Goal: Task Accomplishment & Management: Manage account settings

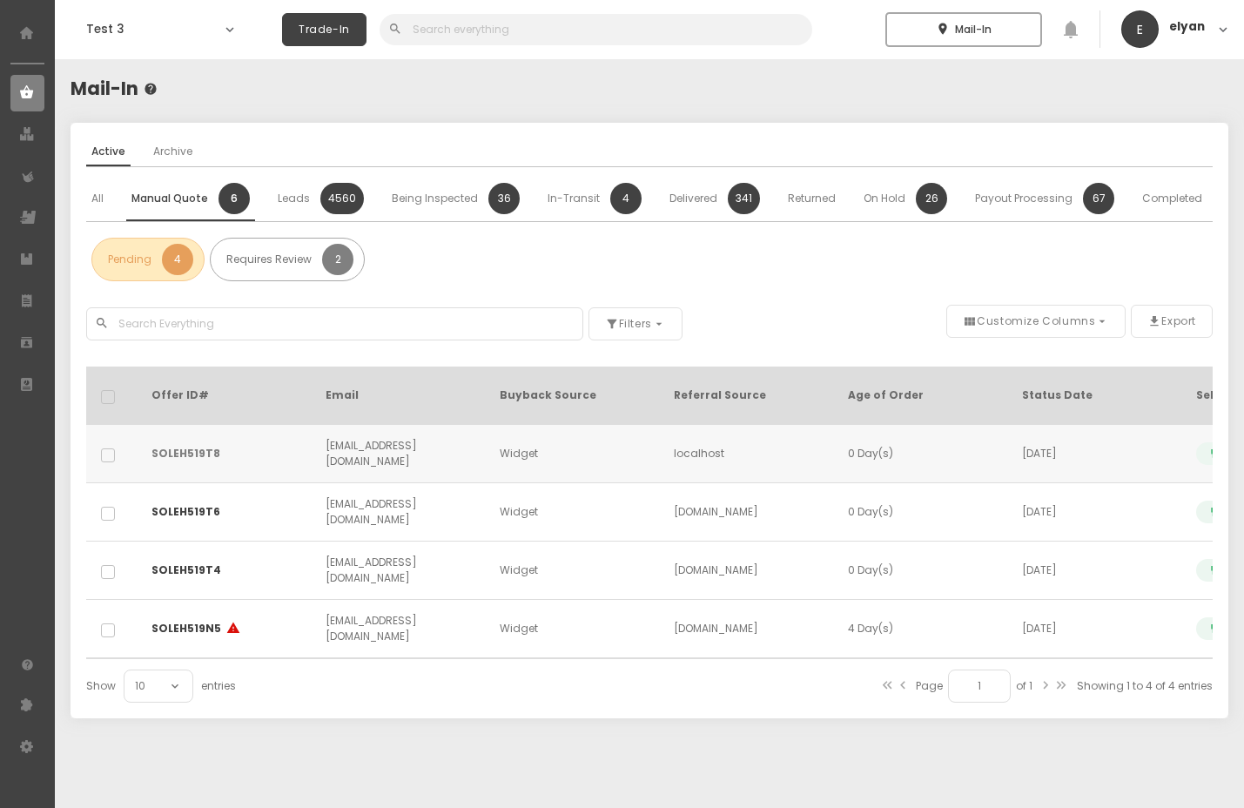
click at [193, 446] on link "SOLEH519T8" at bounding box center [186, 454] width 69 height 16
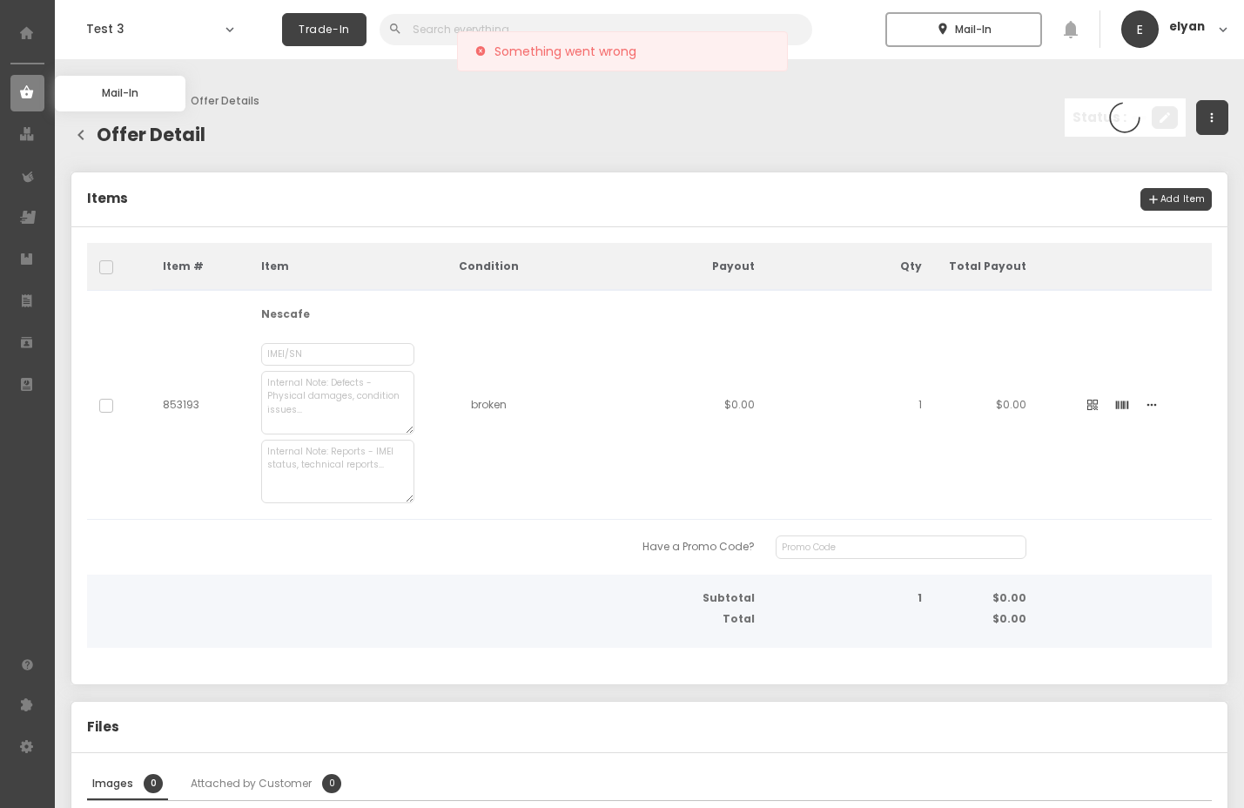
click at [28, 102] on span at bounding box center [28, 93] width 16 height 26
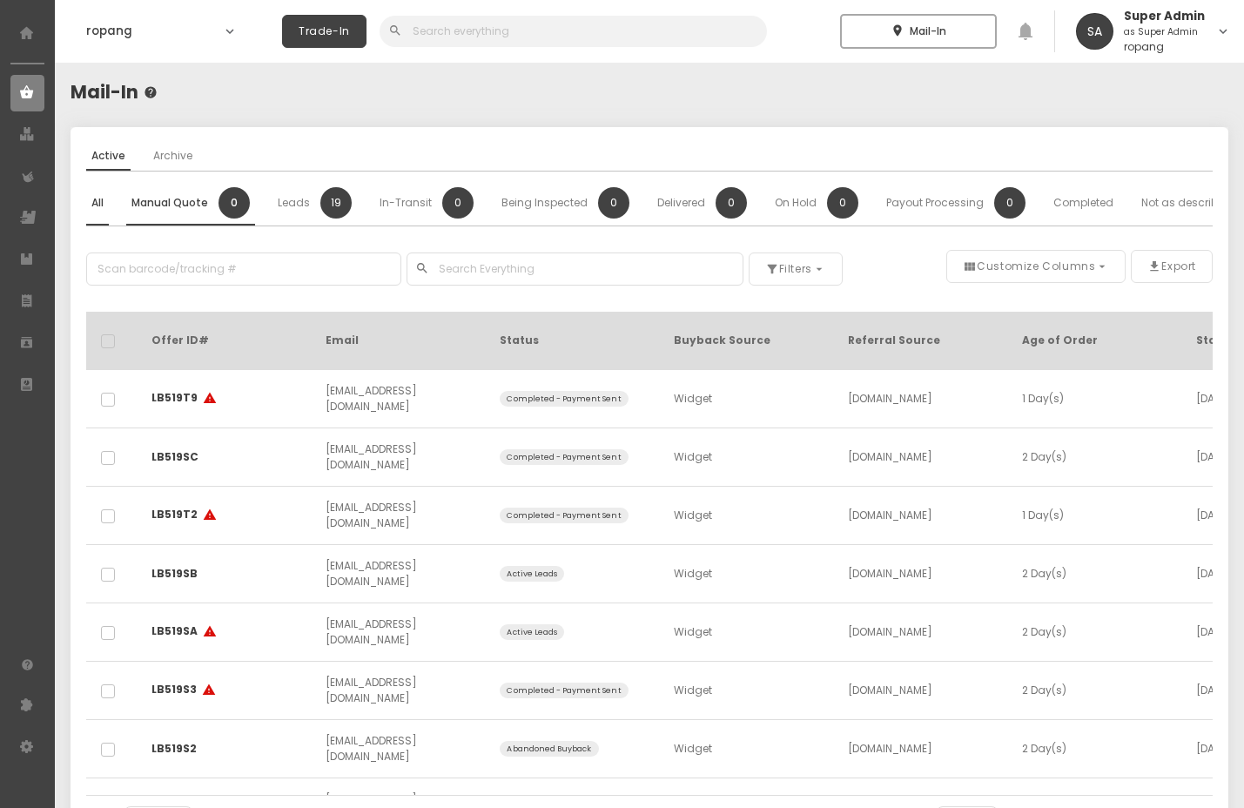
click at [181, 198] on span "Manual Quote" at bounding box center [169, 203] width 77 height 16
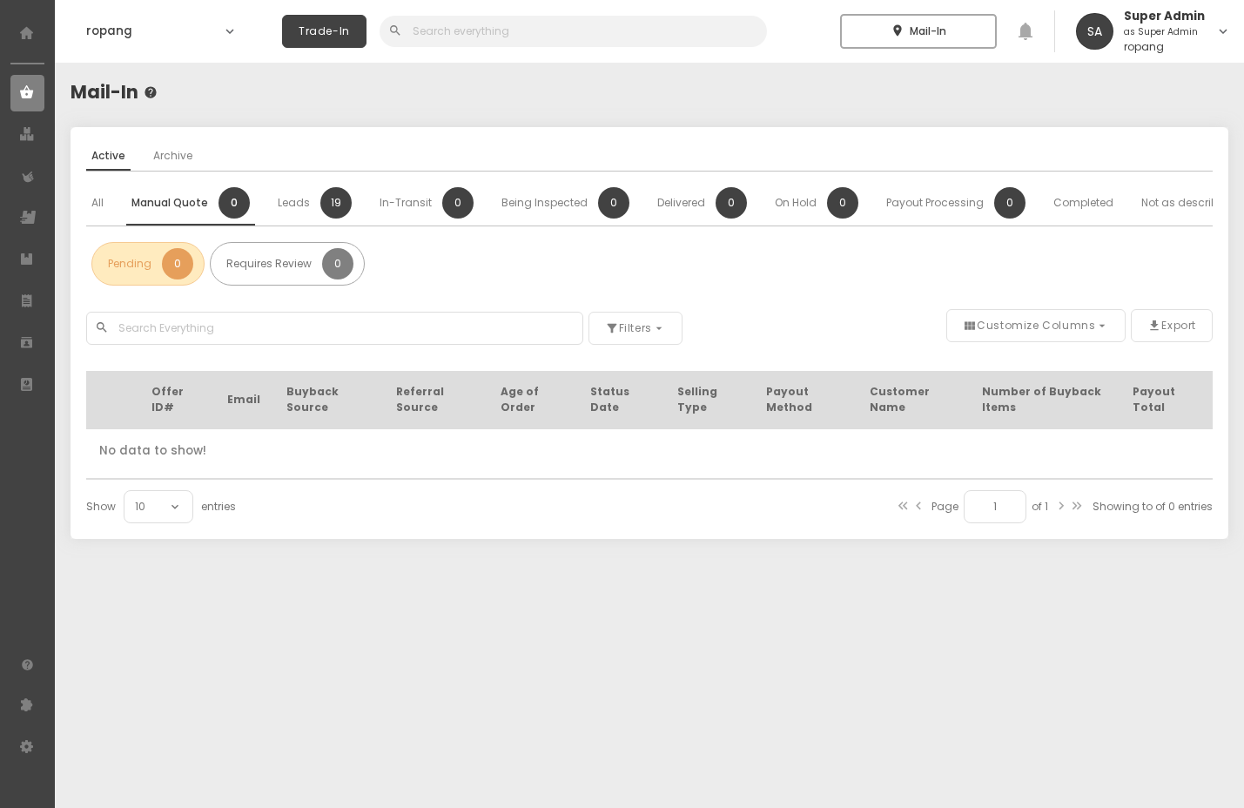
click at [1187, 48] on p "ropang" at bounding box center [1167, 47] width 86 height 10
click at [1163, 131] on li "Logout" at bounding box center [1157, 133] width 155 height 26
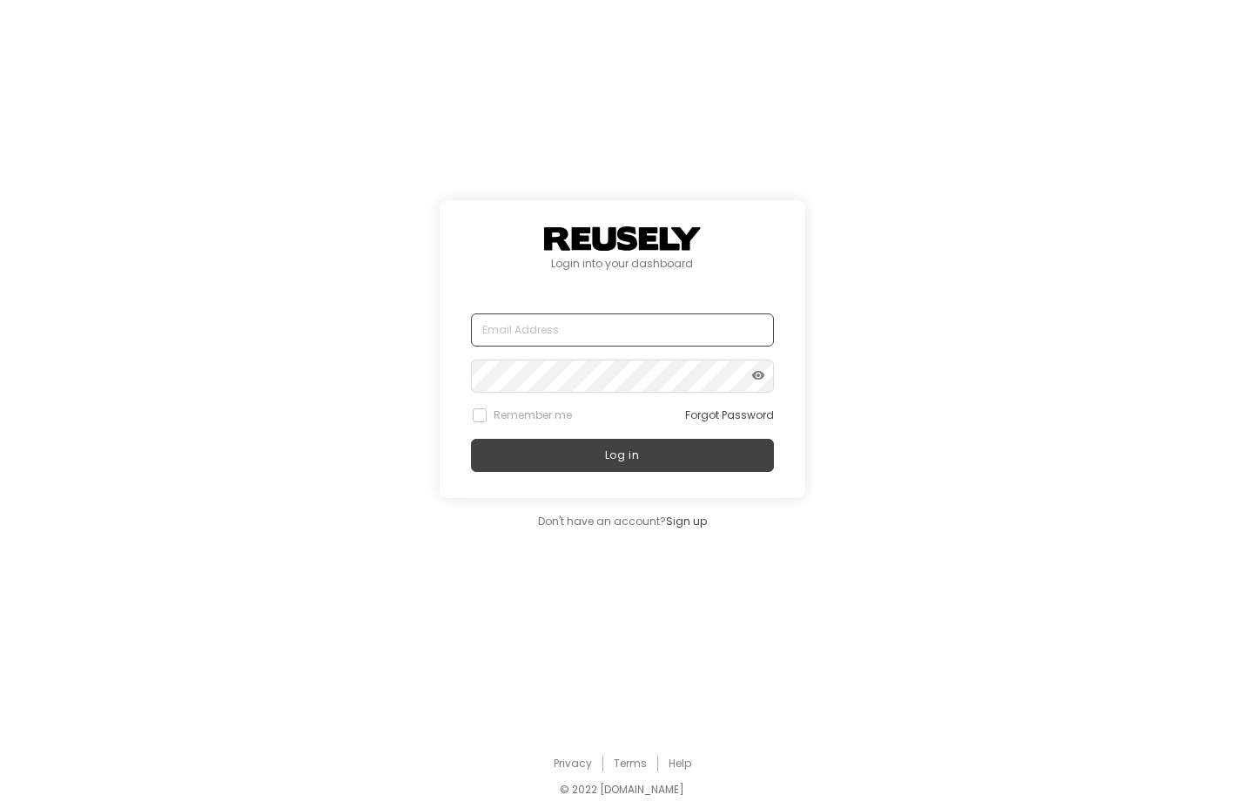
click at [684, 332] on input "text" at bounding box center [622, 330] width 303 height 33
type input "elyan.alfaro@hiu.co"
click at [471, 439] on button "Log in" at bounding box center [622, 455] width 303 height 33
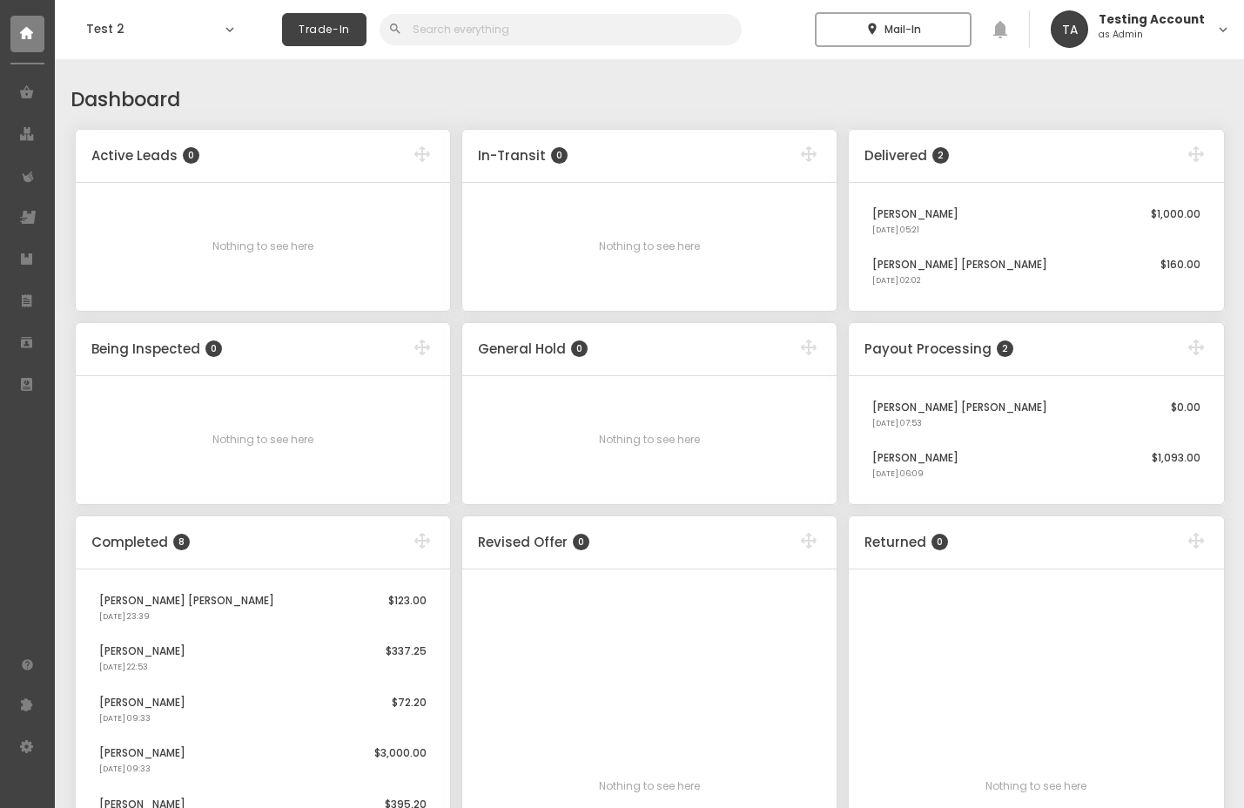
select select "2025"
click at [28, 743] on use at bounding box center [26, 746] width 13 height 13
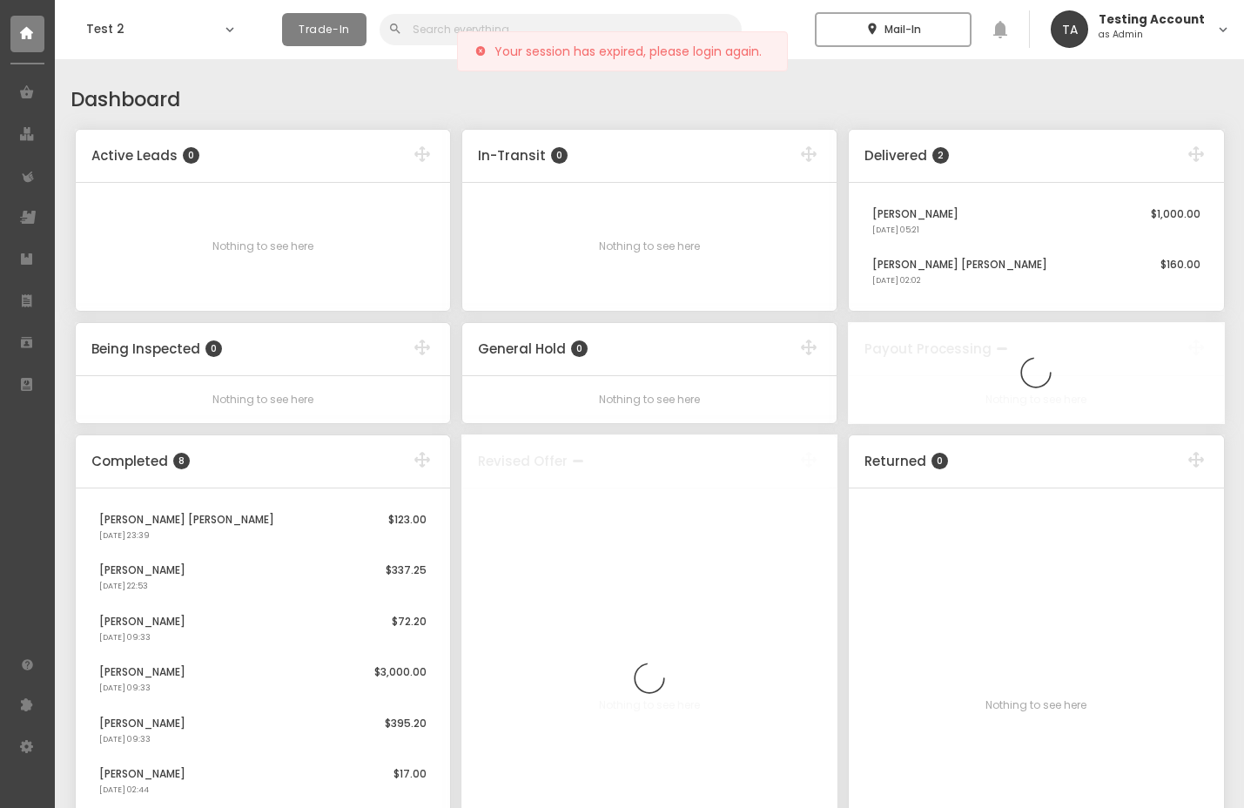
select select "2025"
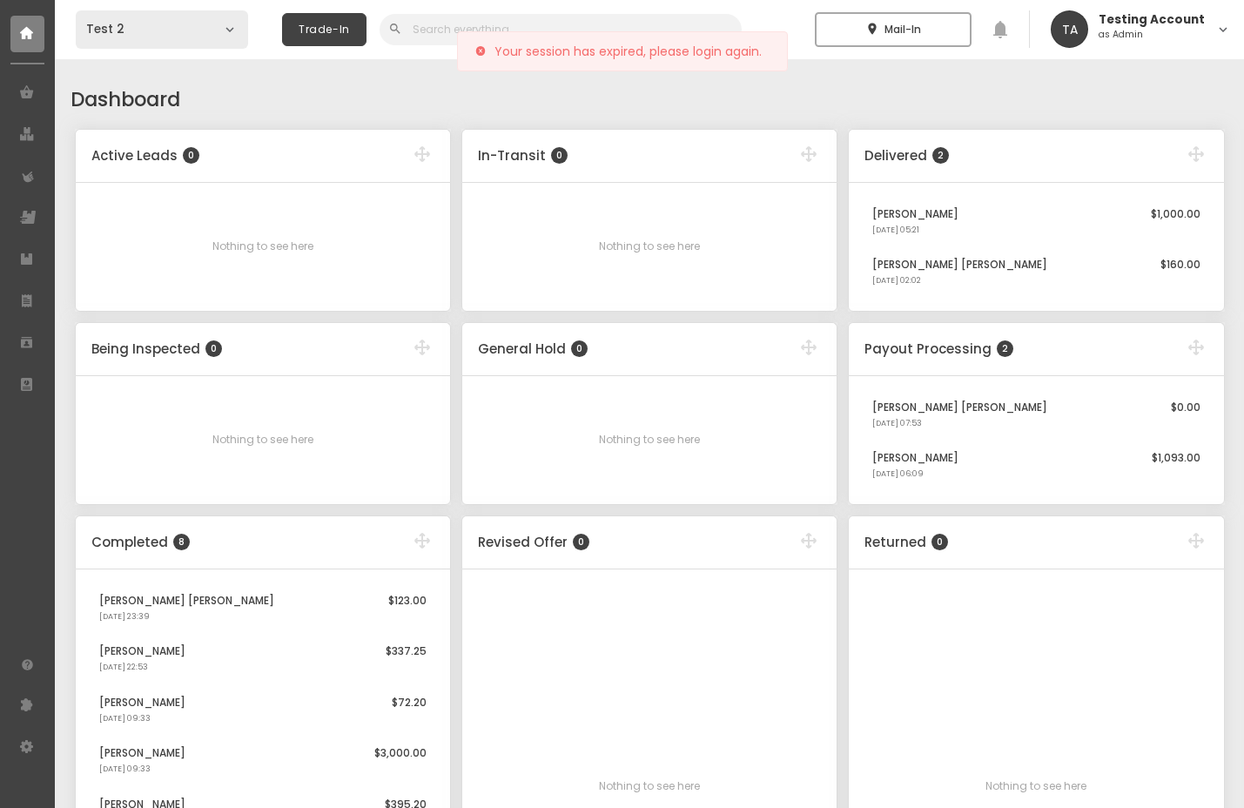
click at [160, 20] on div "Test 2 expand_more" at bounding box center [162, 29] width 172 height 38
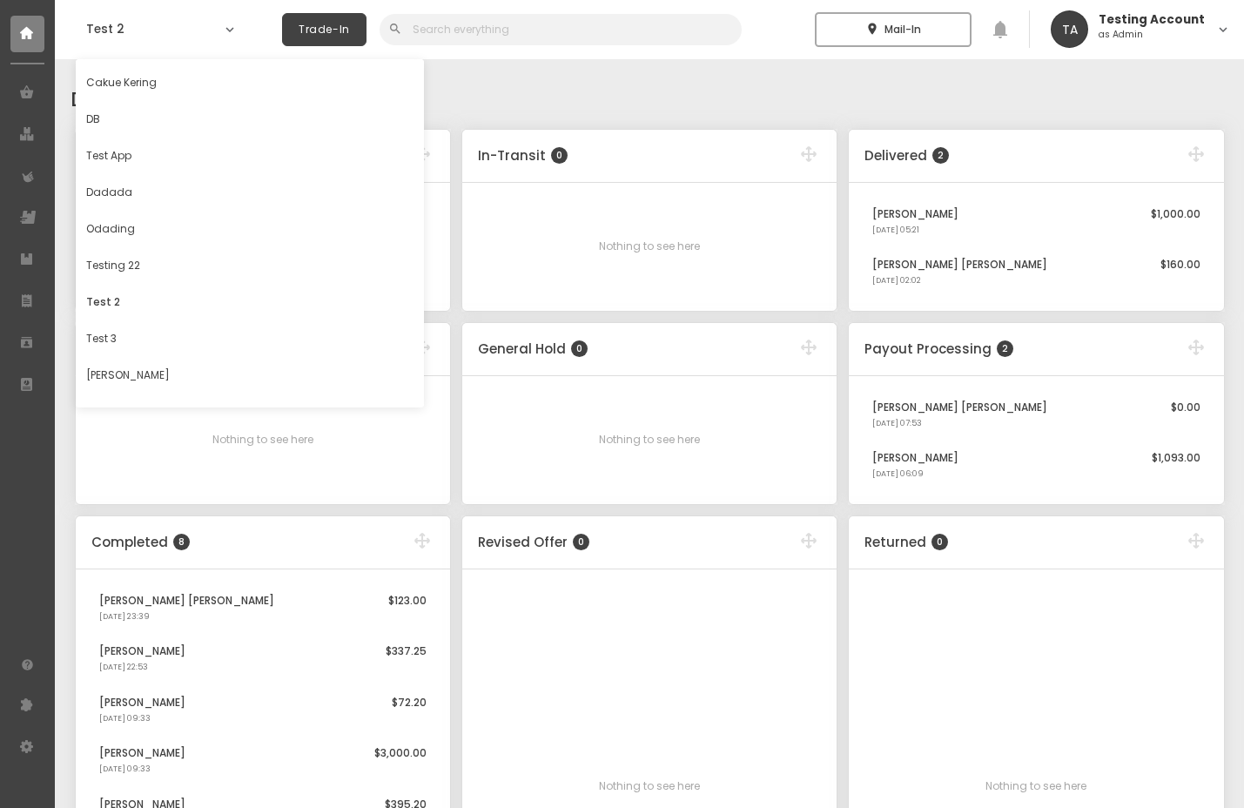
click at [1126, 36] on p "as Admin" at bounding box center [1154, 35] width 111 height 10
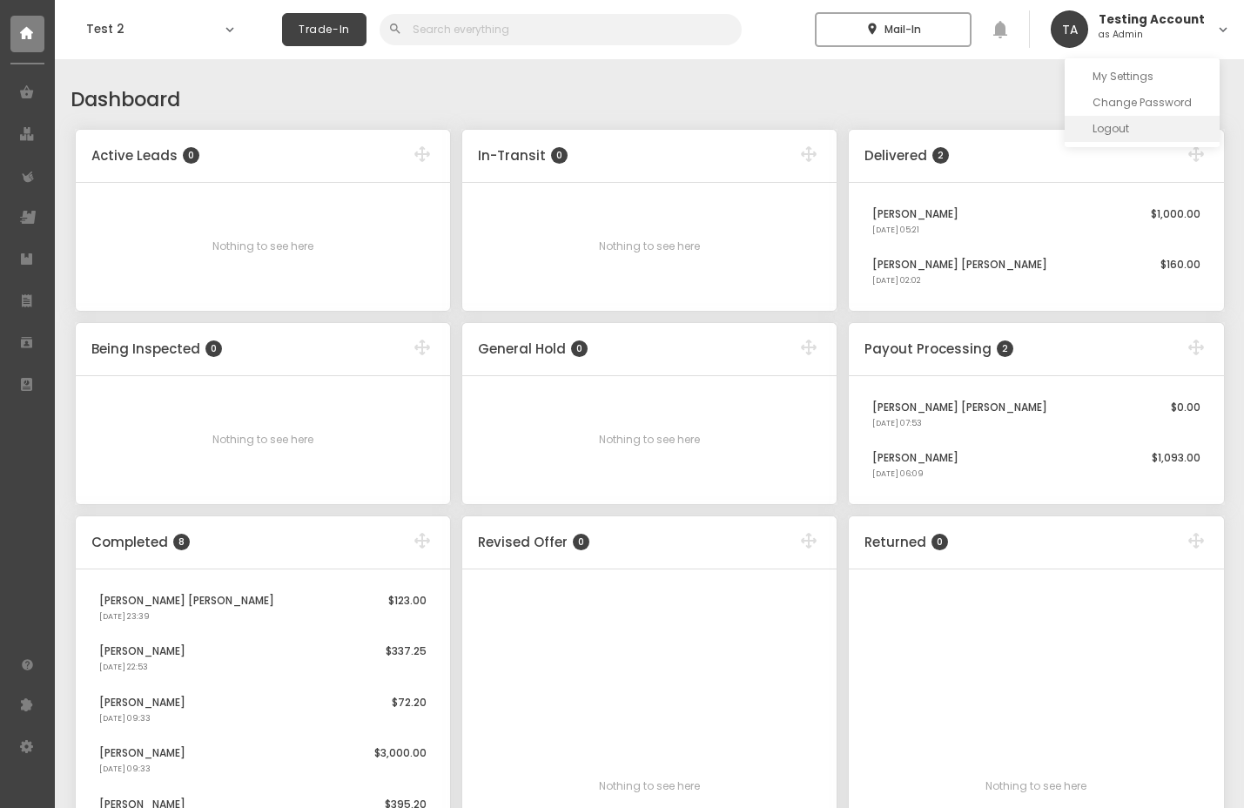
click at [1111, 131] on span "Logout" at bounding box center [1111, 128] width 37 height 15
select select "2025"
click at [1167, 33] on p "as Admin" at bounding box center [1154, 35] width 111 height 10
click at [1152, 116] on li "Logout" at bounding box center [1142, 129] width 155 height 26
select select "2025"
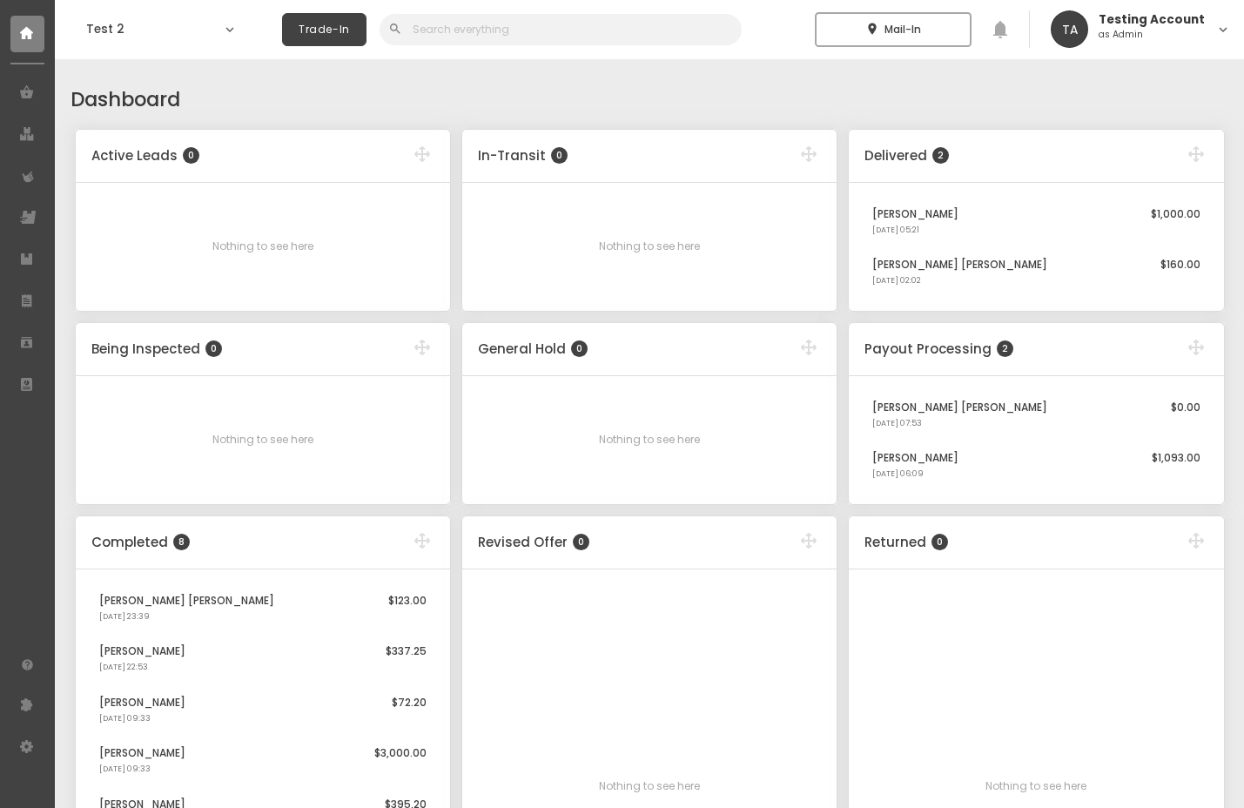
click at [1180, 19] on h6 "Testing Account" at bounding box center [1152, 20] width 106 height 12
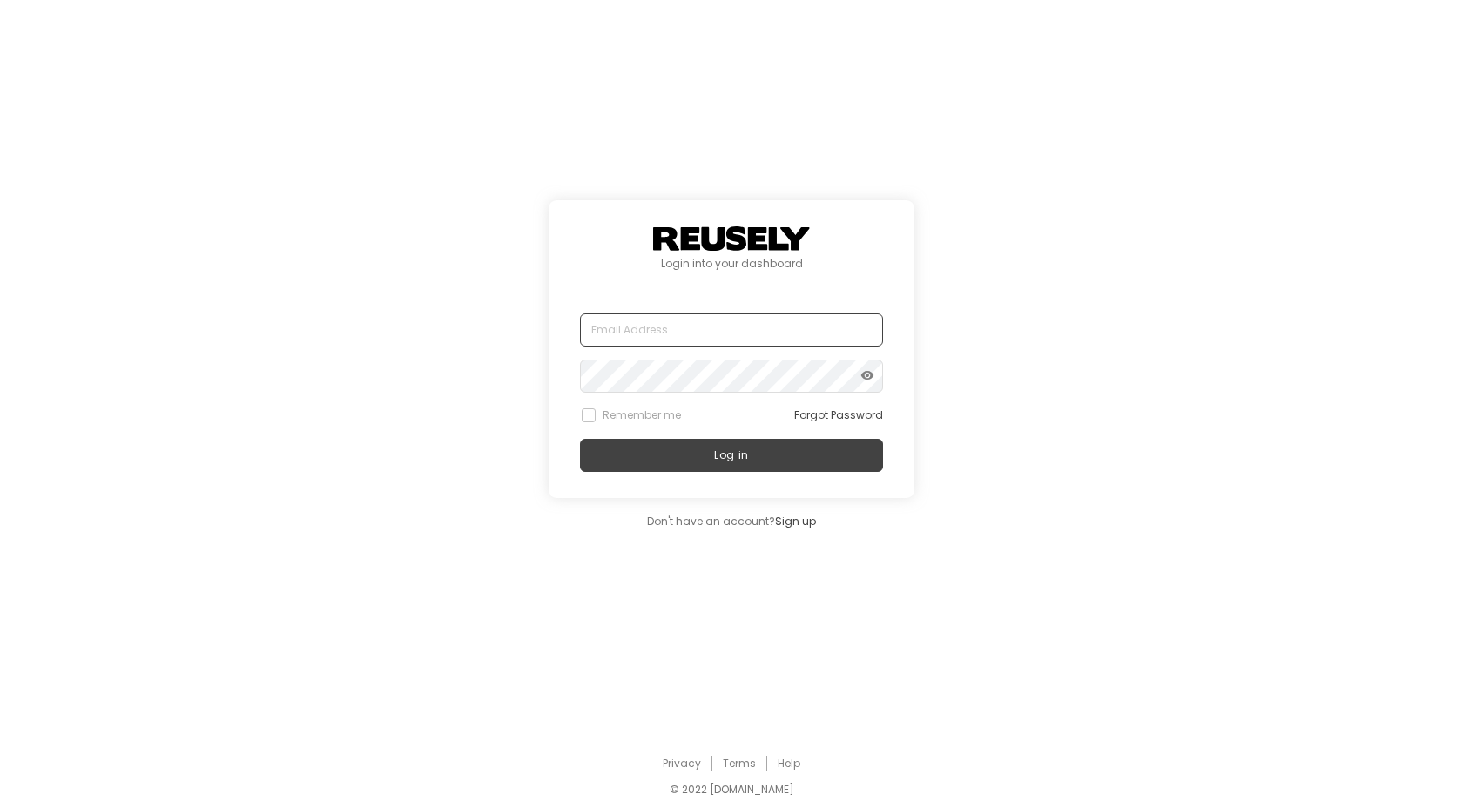
click at [664, 334] on input "text" at bounding box center [731, 330] width 303 height 33
type input "elyan.alfaro@hiu.co"
click at [863, 370] on span "visibility" at bounding box center [867, 376] width 14 height 21
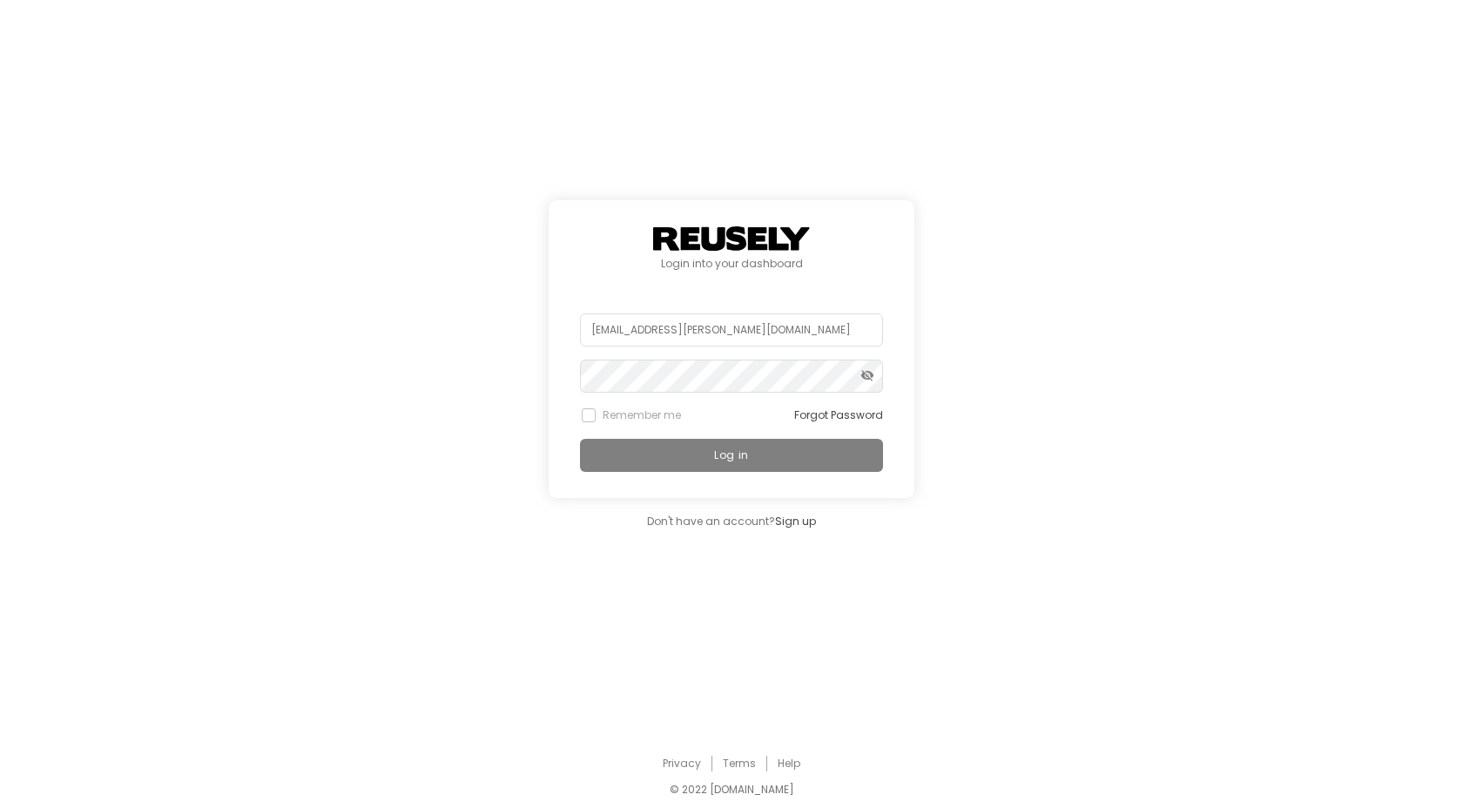
click at [705, 459] on button "Log in" at bounding box center [731, 455] width 303 height 33
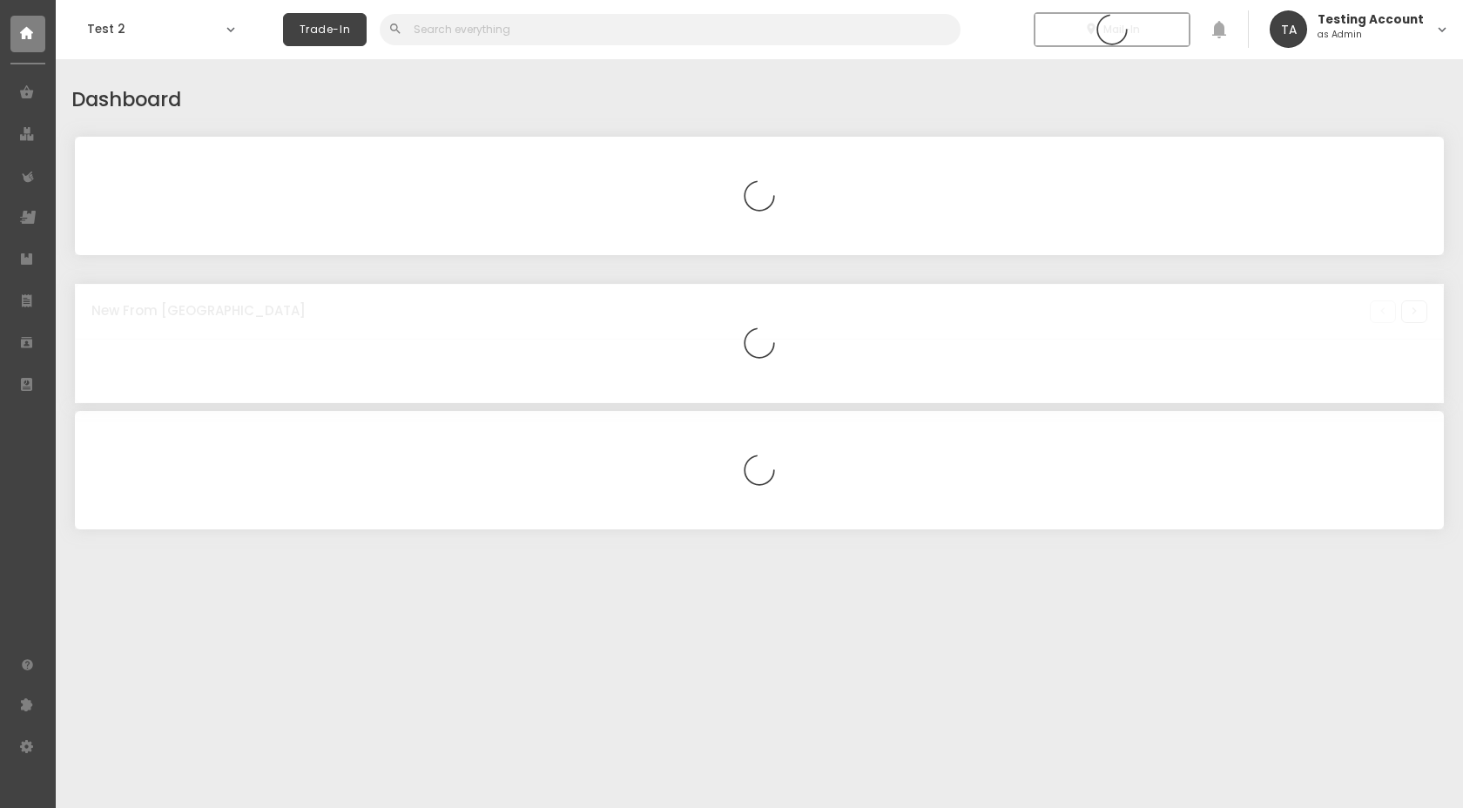
select select "2025"
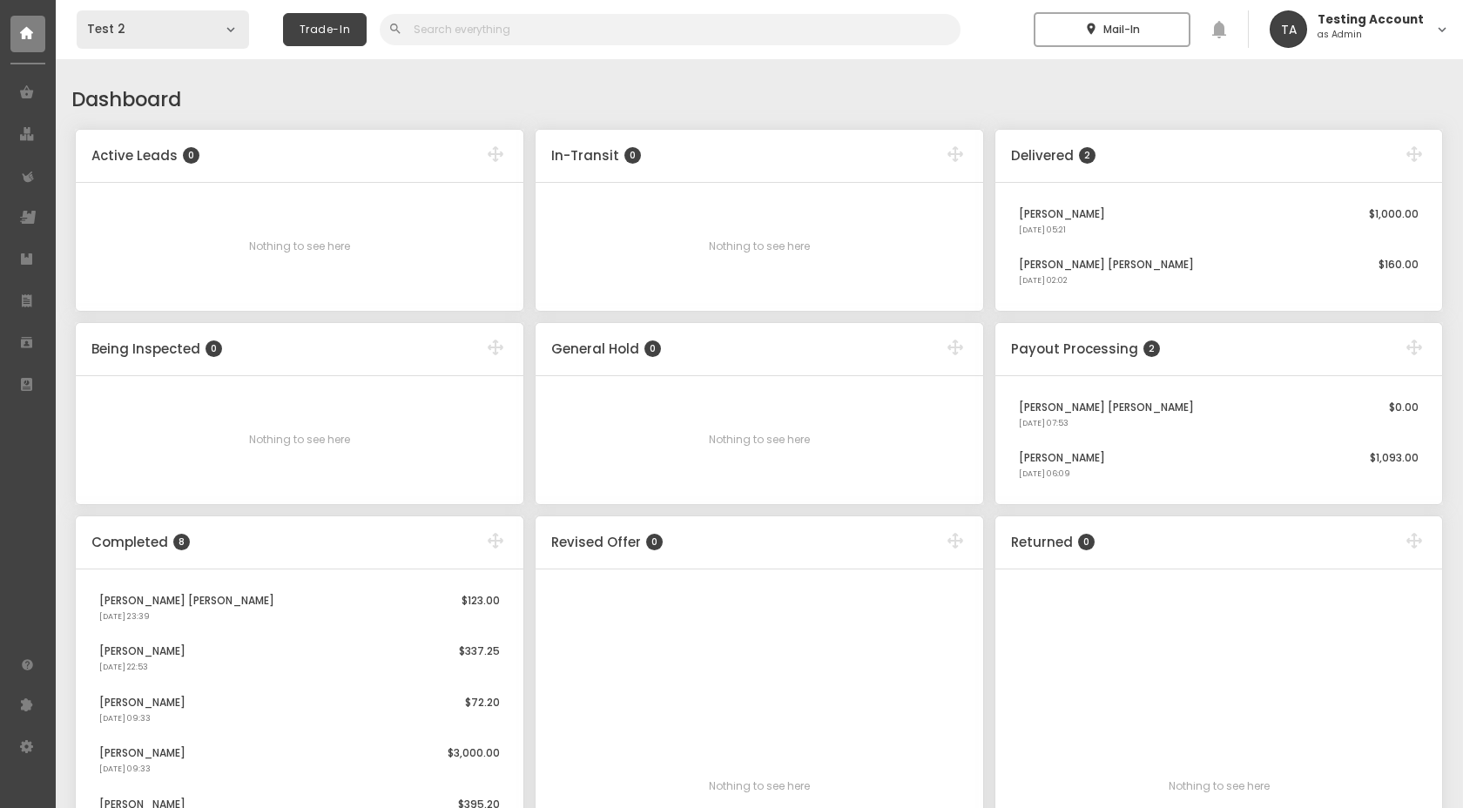
click at [233, 37] on div "Test 2 expand_more" at bounding box center [163, 29] width 172 height 38
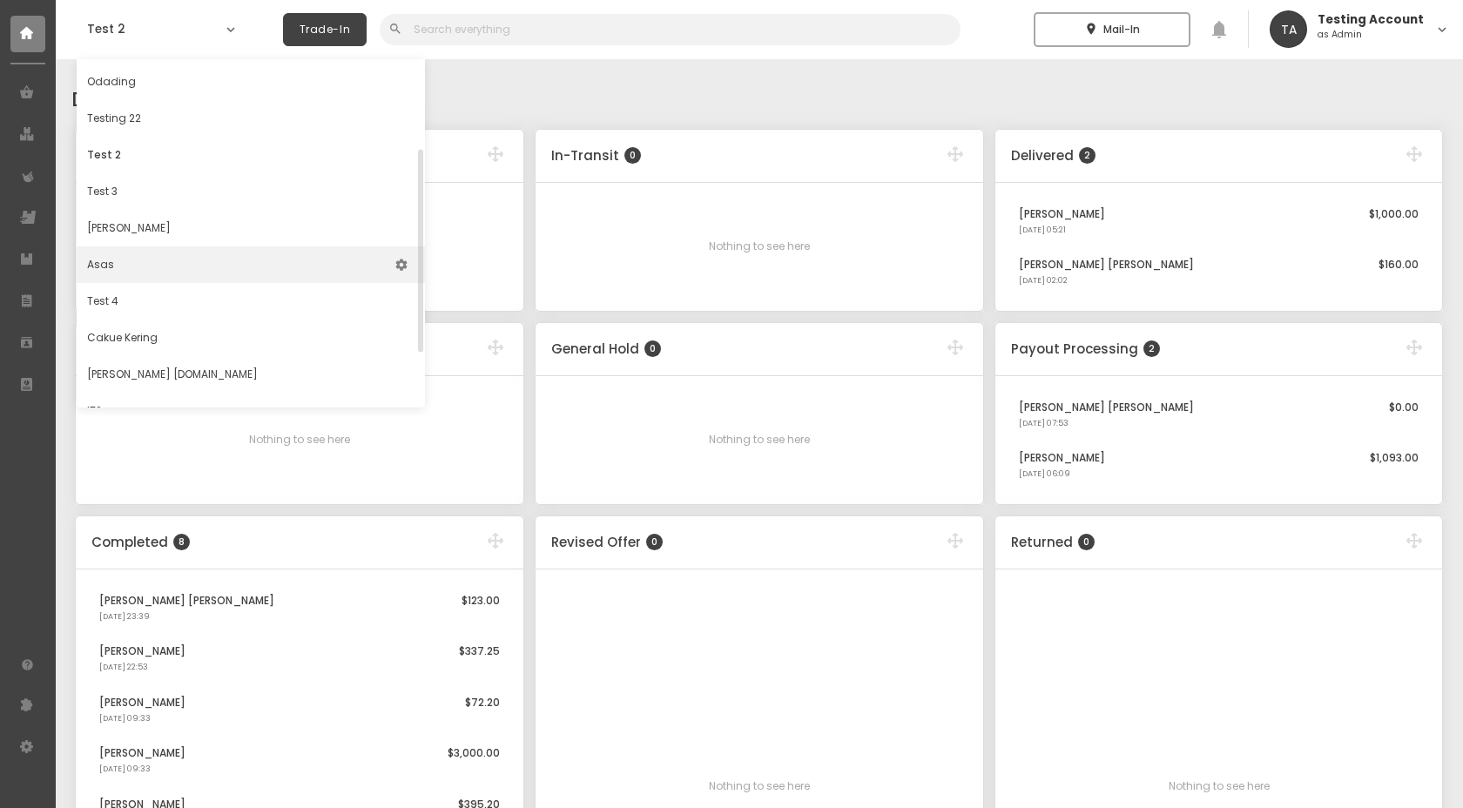
scroll to position [145, 0]
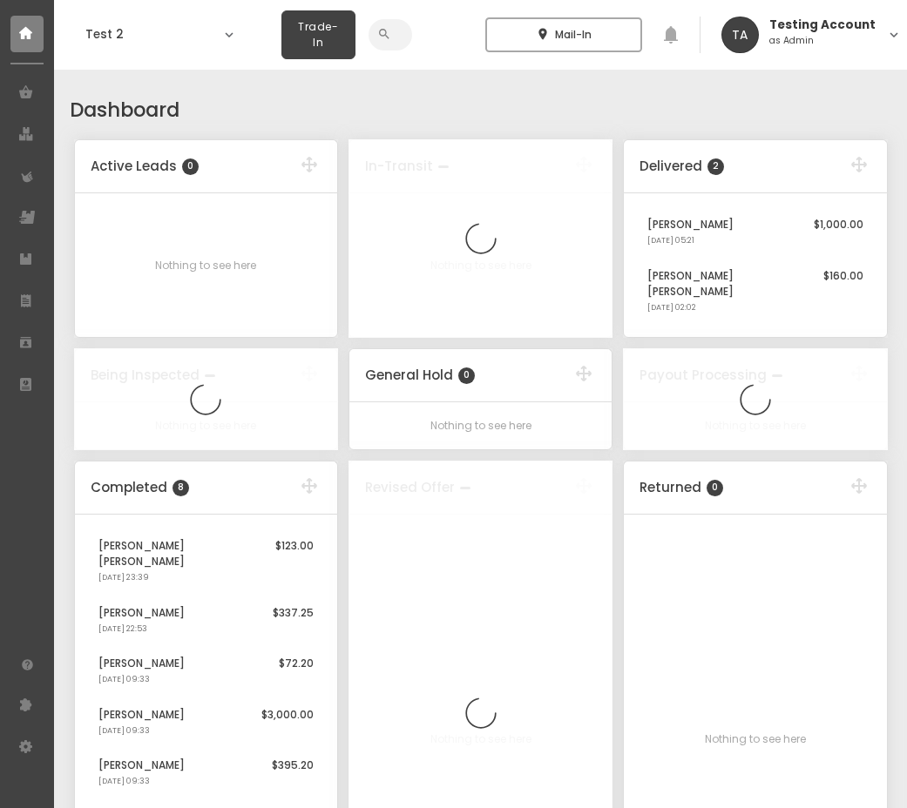
select select "2025"
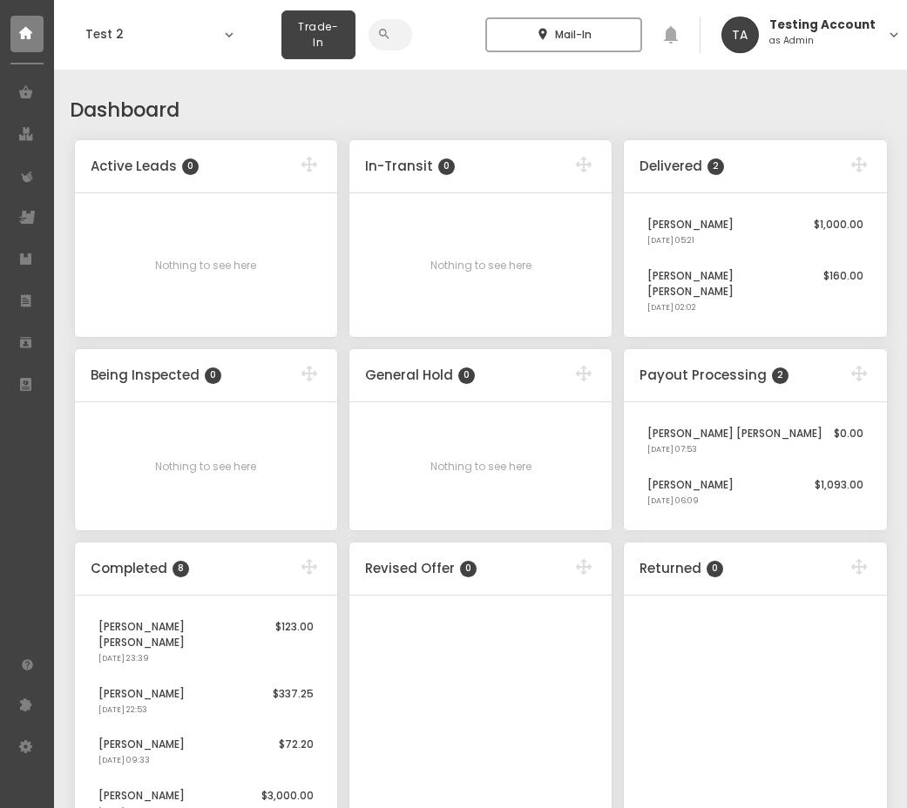
click at [794, 37] on p "as Admin" at bounding box center [824, 42] width 111 height 10
click at [790, 134] on span "Logout" at bounding box center [777, 134] width 37 height 15
